Goal: Find specific page/section: Find specific page/section

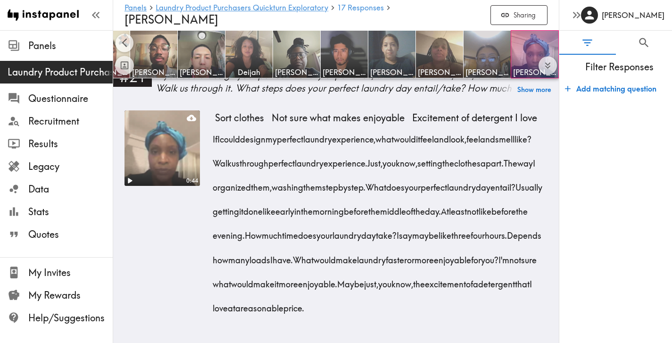
scroll to position [2577, 0]
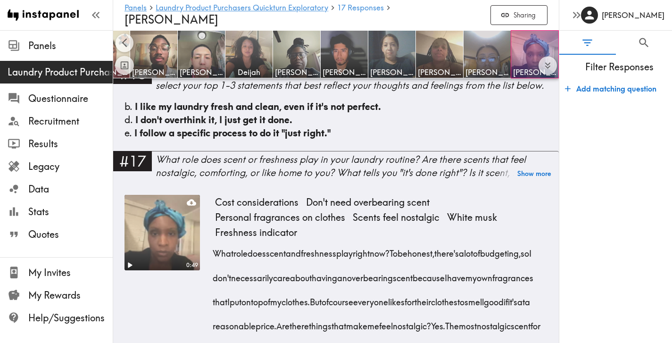
scroll to position [1754, 0]
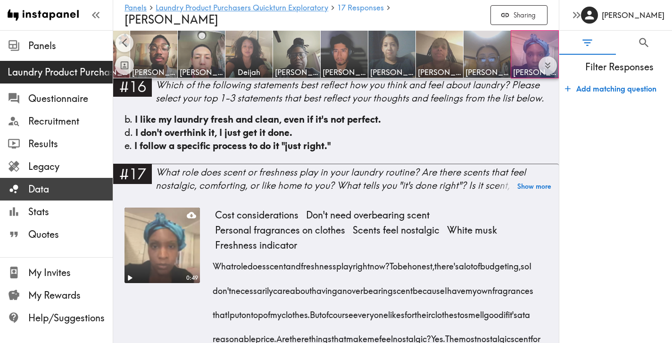
click at [47, 189] on span "Data" at bounding box center [70, 189] width 84 height 13
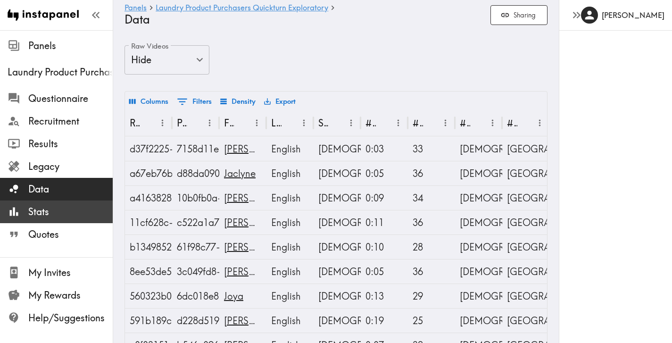
click at [44, 213] on span "Stats" at bounding box center [70, 211] width 84 height 13
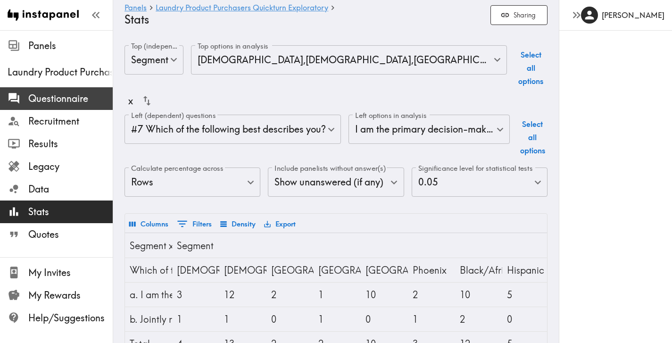
click at [71, 102] on span "Questionnaire" at bounding box center [70, 98] width 84 height 13
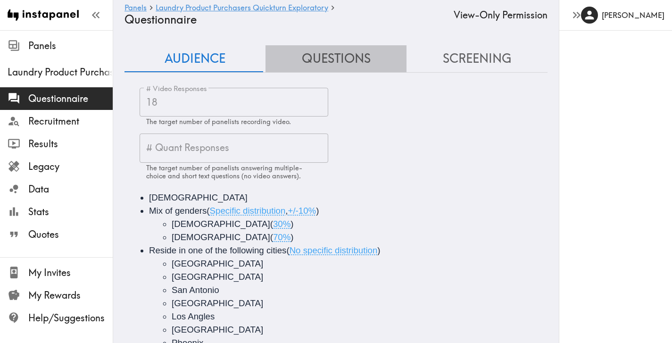
click at [339, 59] on button "Questions" at bounding box center [336, 58] width 141 height 27
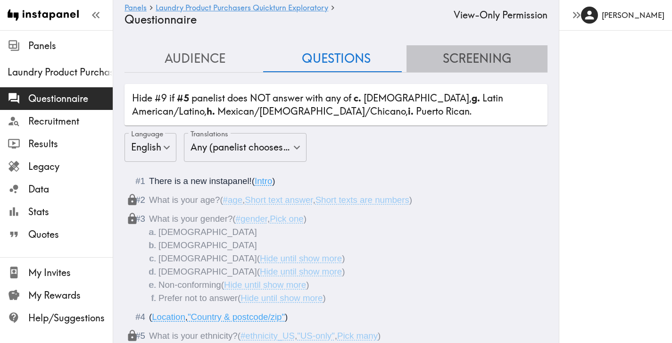
click at [482, 56] on button "Screening" at bounding box center [477, 58] width 141 height 27
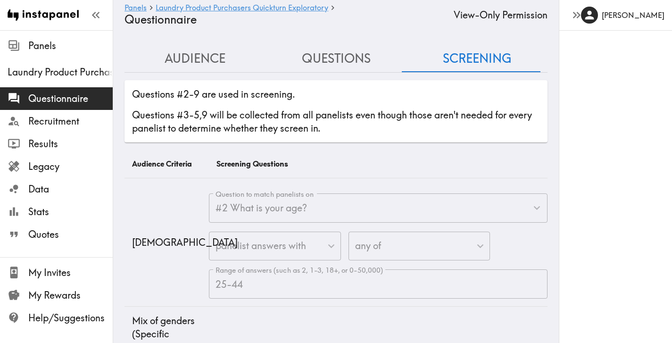
click at [323, 61] on button "Questions" at bounding box center [336, 58] width 141 height 27
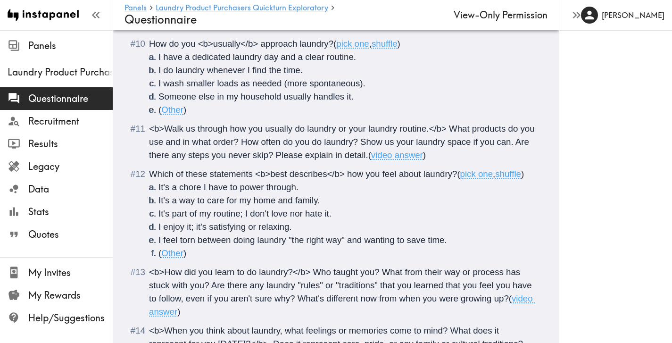
scroll to position [771, 0]
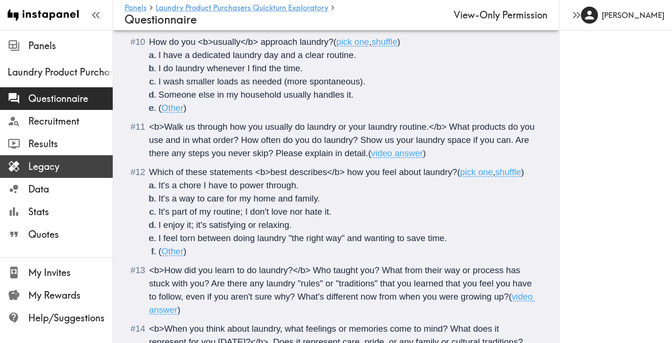
click at [65, 167] on span "Legacy" at bounding box center [70, 166] width 84 height 13
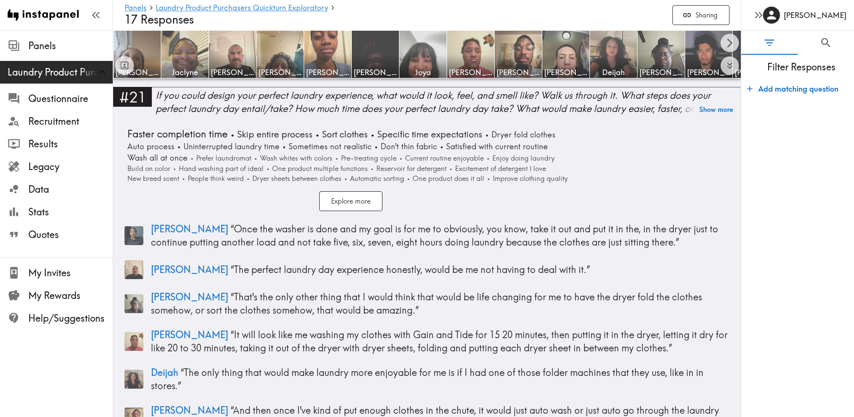
scroll to position [4558, 0]
